Goal: Task Accomplishment & Management: Use online tool/utility

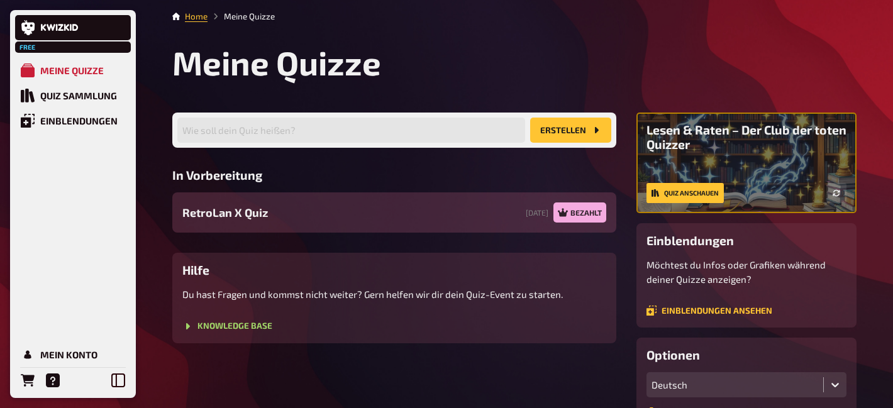
click at [263, 211] on span "RetroLan X Quiz" at bounding box center [225, 212] width 86 height 17
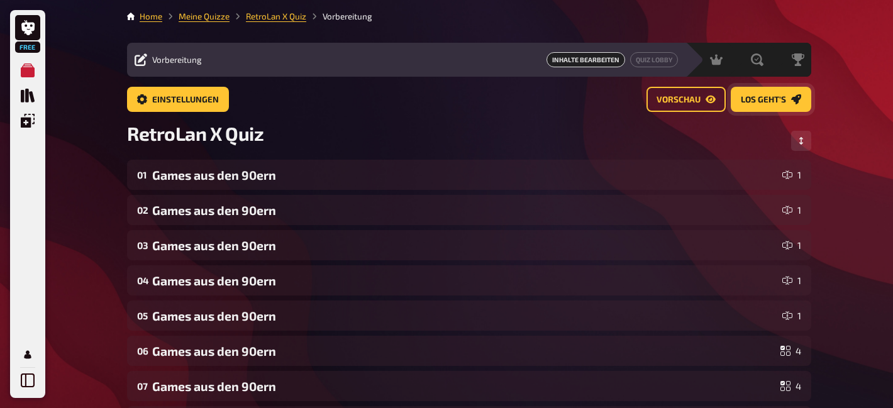
click at [760, 102] on span "Los geht's" at bounding box center [763, 100] width 45 height 9
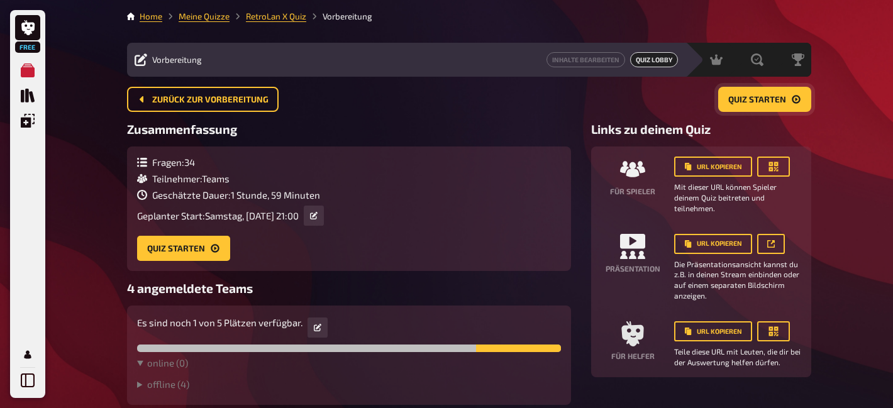
click at [761, 96] on span "Quiz starten" at bounding box center [757, 100] width 58 height 9
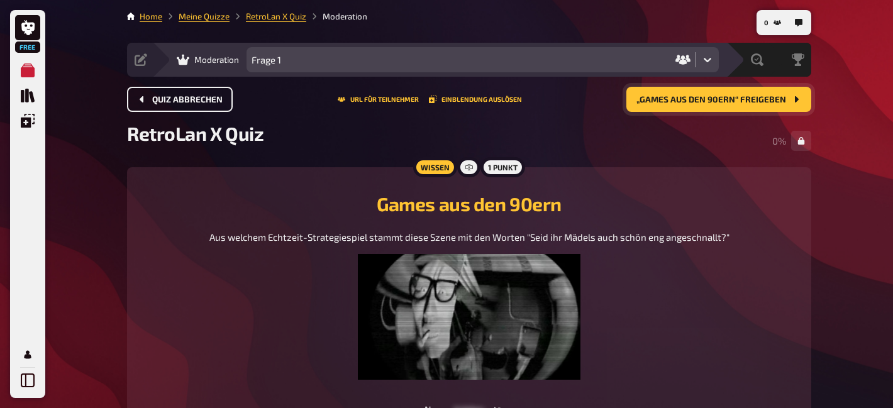
click at [171, 96] on span "Quiz abbrechen" at bounding box center [187, 100] width 70 height 9
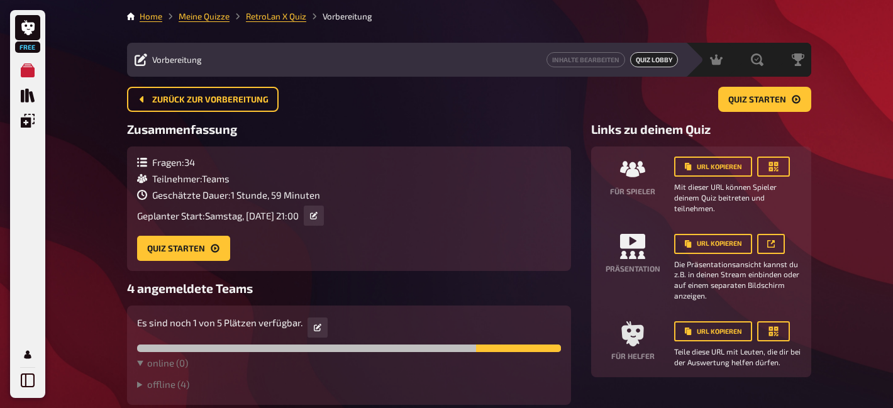
scroll to position [58, 0]
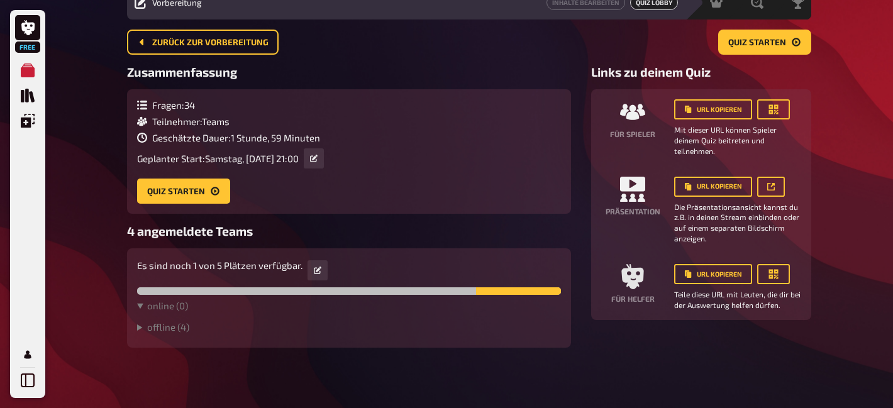
click at [136, 326] on div "Es sind noch 1 von 5 Plätzen verfügbar. online ( 0 ) offline ( 4 ) Team Bayern …" at bounding box center [349, 297] width 444 height 99
click at [143, 328] on summary "offline ( 4 )" at bounding box center [349, 326] width 424 height 11
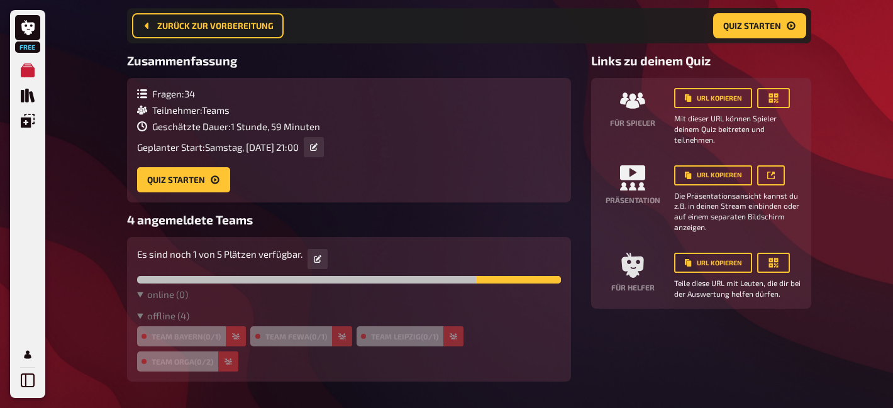
scroll to position [113, 0]
